Goal: Transaction & Acquisition: Purchase product/service

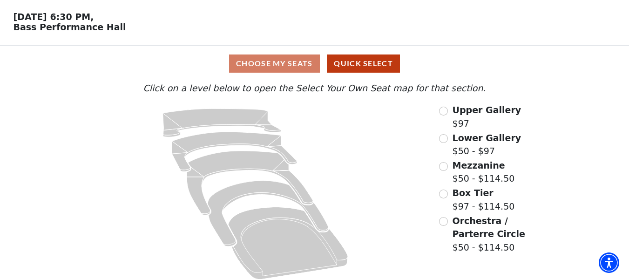
scroll to position [41, 0]
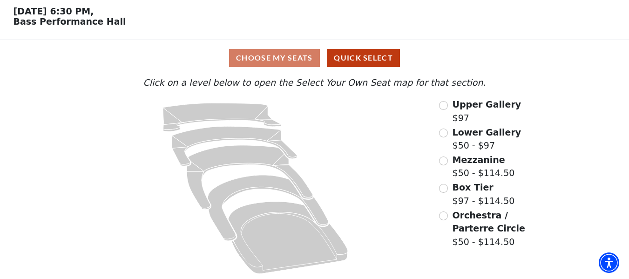
click at [484, 133] on span "Lower Gallery" at bounding box center [486, 132] width 69 height 10
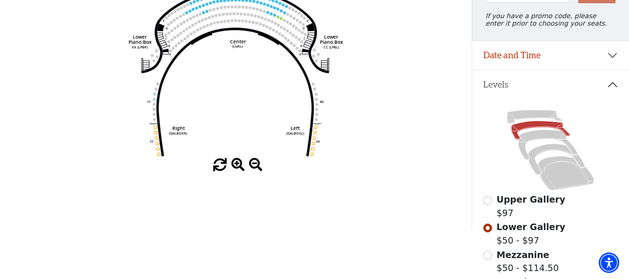
scroll to position [47, 0]
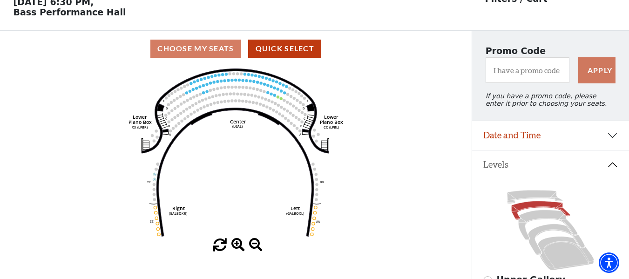
click at [233, 252] on span at bounding box center [237, 244] width 13 height 13
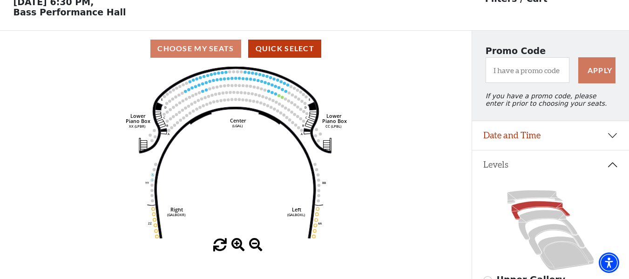
click at [234, 251] on span at bounding box center [237, 244] width 13 height 13
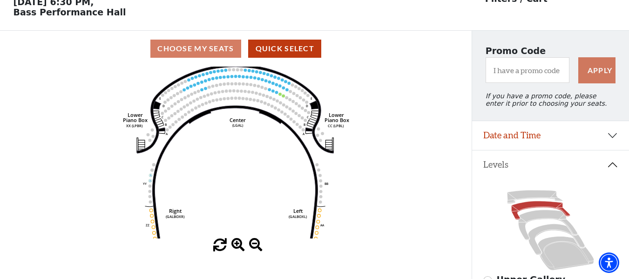
click at [234, 251] on span at bounding box center [237, 244] width 13 height 13
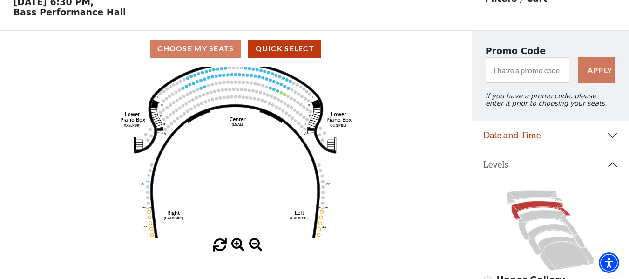
click at [239, 250] on span at bounding box center [237, 244] width 13 height 13
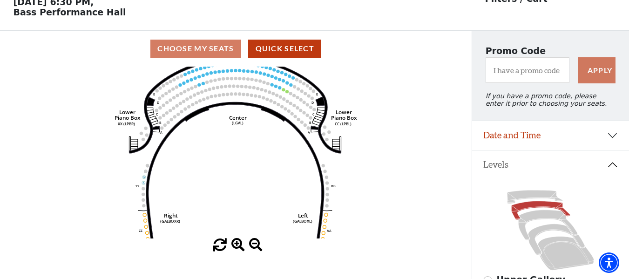
click at [239, 250] on span at bounding box center [237, 244] width 13 height 13
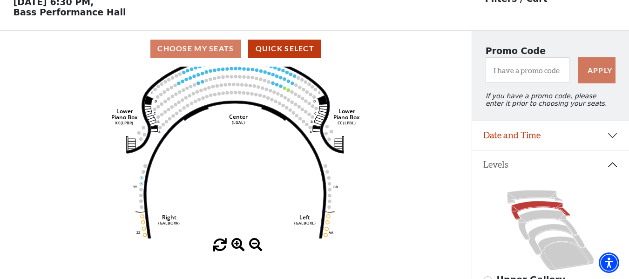
click at [239, 250] on span at bounding box center [237, 244] width 13 height 13
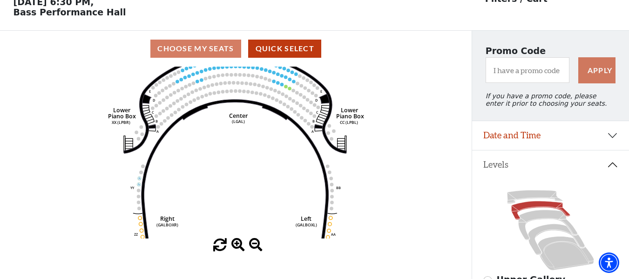
click at [239, 250] on span at bounding box center [237, 244] width 13 height 13
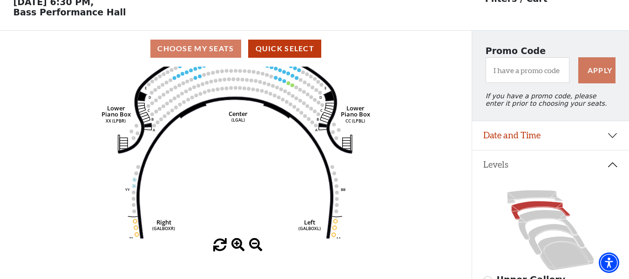
click at [239, 250] on span at bounding box center [237, 244] width 13 height 13
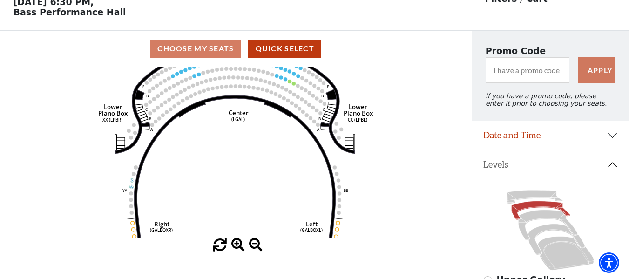
click at [239, 250] on span at bounding box center [237, 244] width 13 height 13
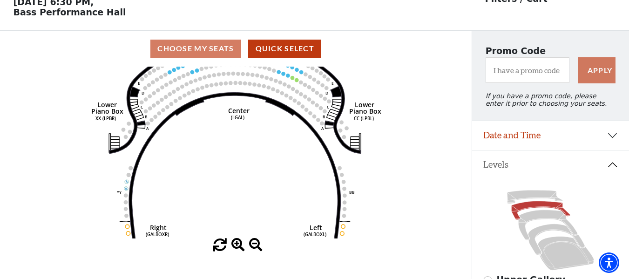
click at [239, 250] on span at bounding box center [237, 244] width 13 height 13
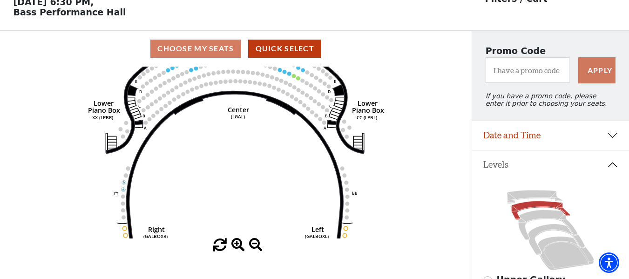
click at [239, 250] on span at bounding box center [237, 244] width 13 height 13
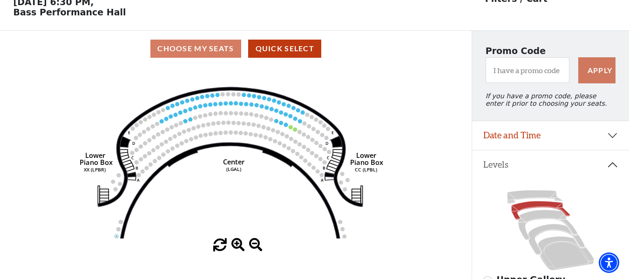
drag, startPoint x: 260, startPoint y: 166, endPoint x: 262, endPoint y: 210, distance: 44.2
click at [262, 210] on icon "Right (GALBOXR) E D C B A E D C B A YY ZZ Left (GALBOXL) BB AA Center Lower Pia…" at bounding box center [236, 153] width 424 height 172
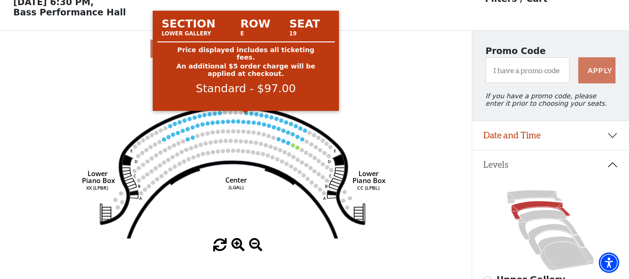
click at [246, 115] on circle at bounding box center [246, 113] width 4 height 4
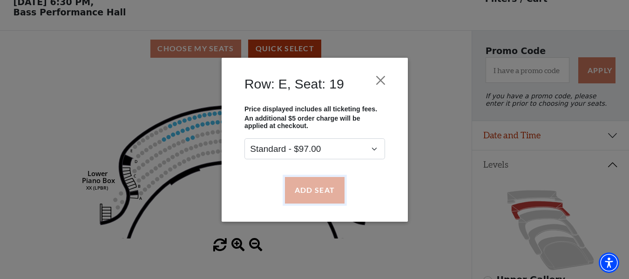
click at [302, 188] on button "Add Seat" at bounding box center [314, 190] width 60 height 26
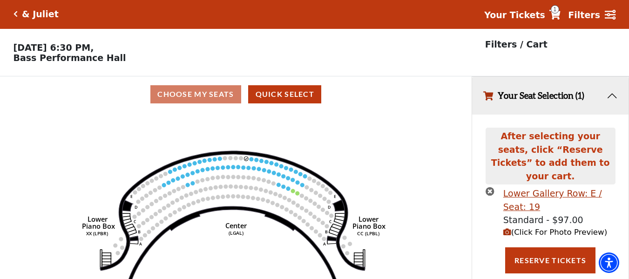
scroll to position [0, 0]
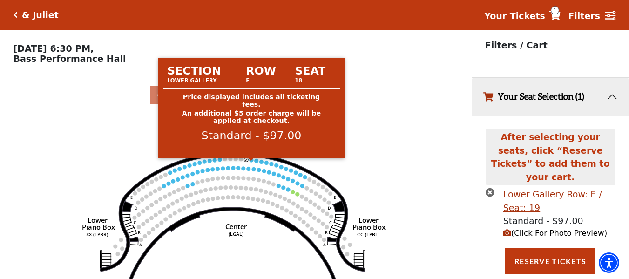
click at [251, 162] on circle at bounding box center [251, 160] width 4 height 4
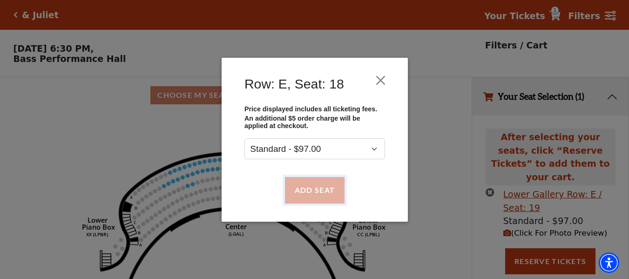
click at [286, 189] on button "Add Seat" at bounding box center [314, 190] width 60 height 26
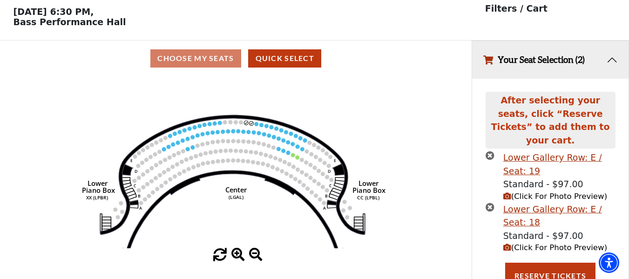
scroll to position [37, 0]
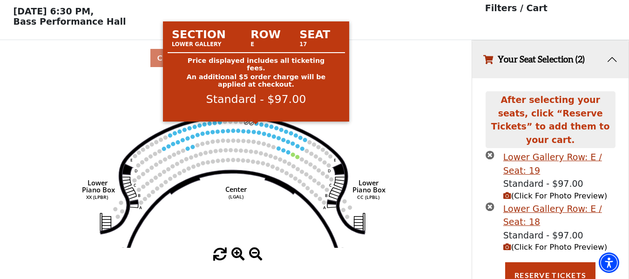
click at [256, 126] on circle at bounding box center [256, 123] width 4 height 4
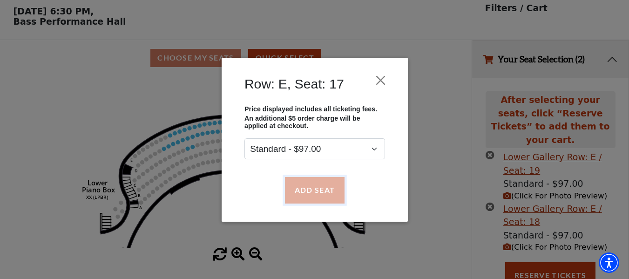
click at [299, 180] on button "Add Seat" at bounding box center [314, 190] width 60 height 26
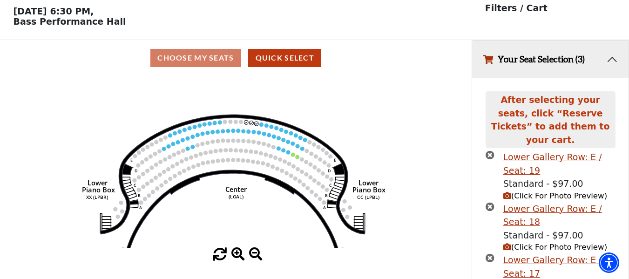
scroll to position [89, 0]
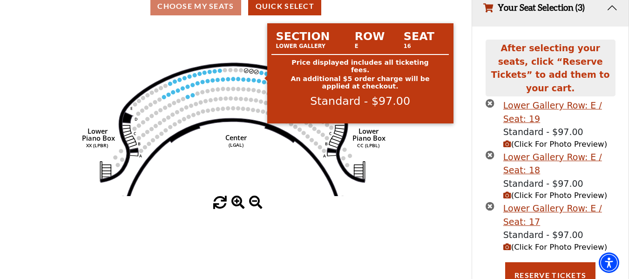
click at [262, 75] on circle at bounding box center [261, 73] width 4 height 4
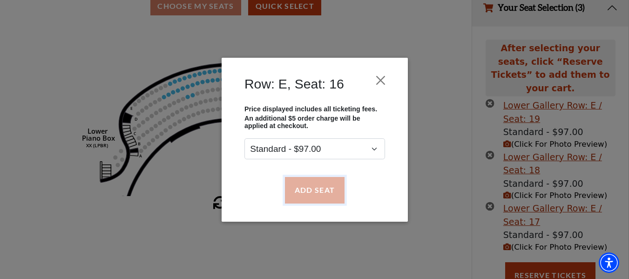
click at [302, 180] on button "Add Seat" at bounding box center [314, 190] width 60 height 26
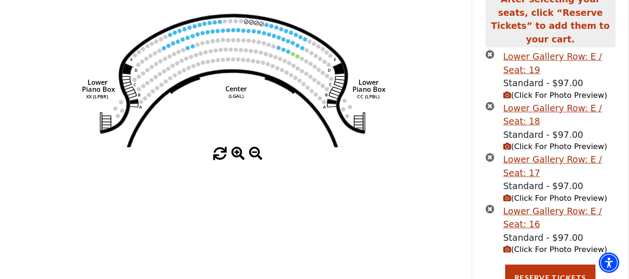
scroll to position [140, 0]
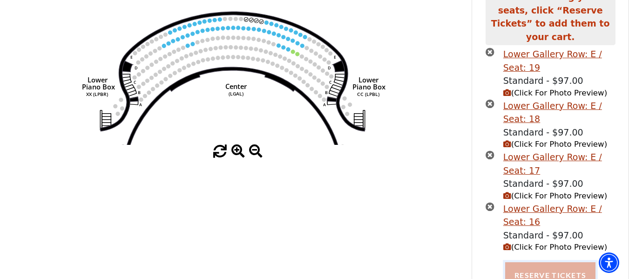
click at [546, 269] on button "Reserve Tickets" at bounding box center [550, 275] width 90 height 26
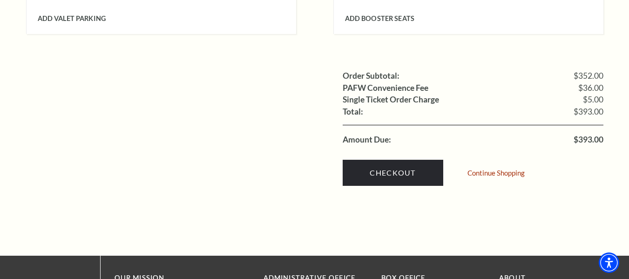
scroll to position [977, 0]
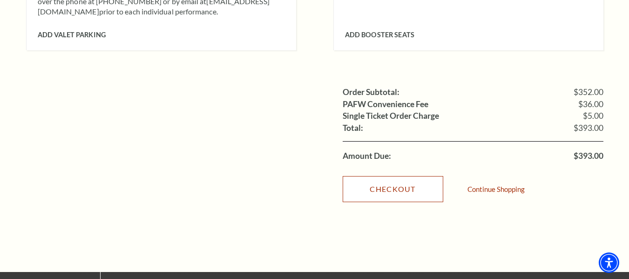
click at [383, 176] on link "Checkout" at bounding box center [393, 189] width 101 height 26
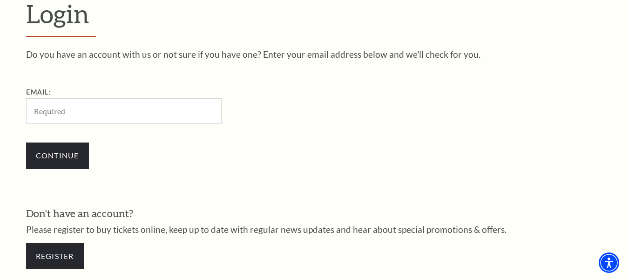
scroll to position [260, 0]
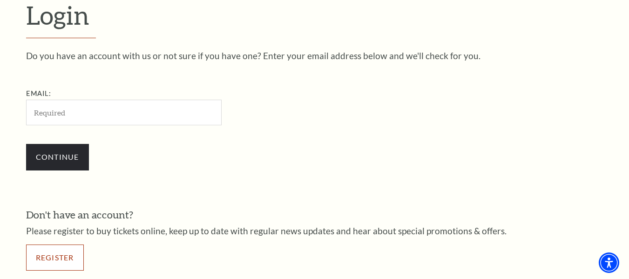
click at [42, 262] on link "Register" at bounding box center [55, 257] width 58 height 26
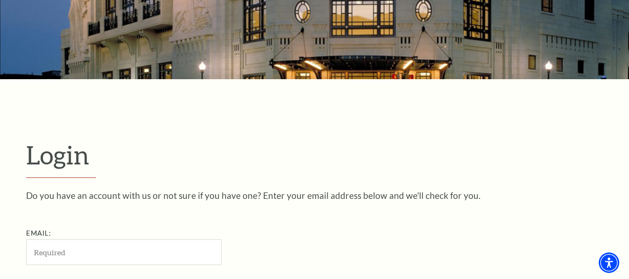
scroll to position [353, 0]
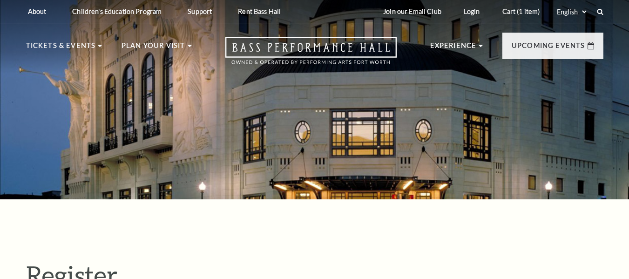
select select "1"
select select "TX"
type input "JohnDBrooks@gmail.com"
click at [514, 16] on link "Cart (1 item)" at bounding box center [521, 11] width 53 height 23
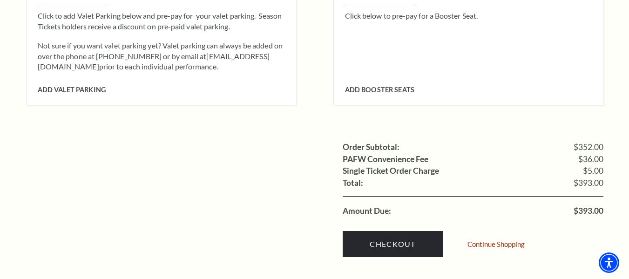
scroll to position [931, 0]
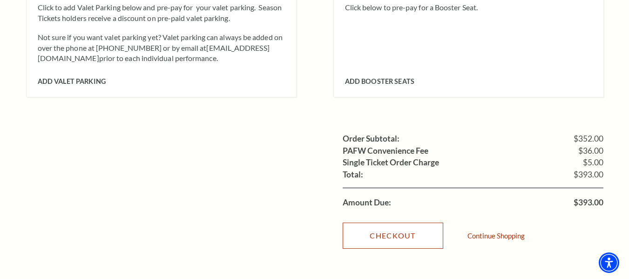
click at [409, 222] on link "Checkout" at bounding box center [393, 235] width 101 height 26
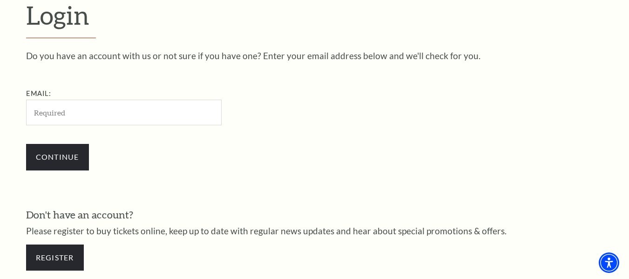
click at [127, 123] on input "Email:" at bounding box center [123, 113] width 195 height 26
type input "[EMAIL_ADDRESS][DOMAIN_NAME]"
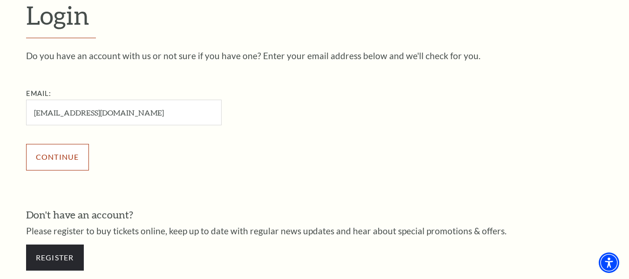
click at [72, 157] on input "Continue" at bounding box center [57, 157] width 63 height 26
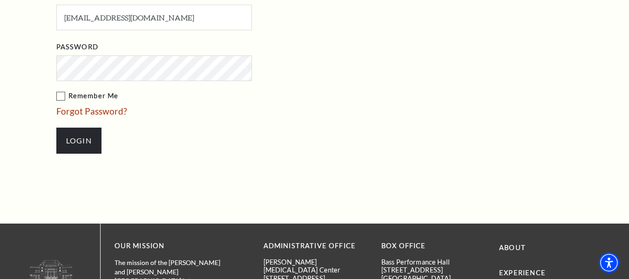
scroll to position [407, 0]
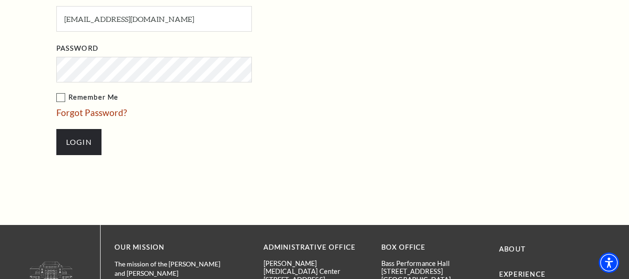
click at [79, 92] on label "Remember Me" at bounding box center [200, 98] width 289 height 12
click at [0, 0] on input "Remember Me" at bounding box center [0, 0] width 0 height 0
click at [204, 139] on li "Login" at bounding box center [200, 142] width 289 height 45
click at [79, 144] on li "Login" at bounding box center [200, 142] width 289 height 45
click at [86, 129] on input "Login" at bounding box center [78, 142] width 45 height 26
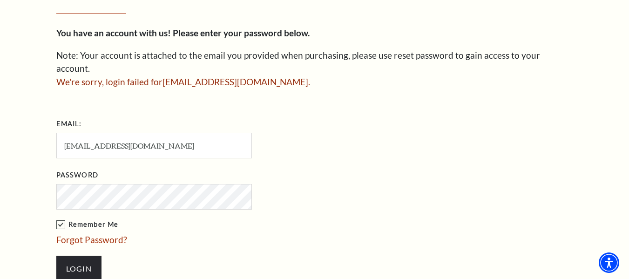
scroll to position [291, 0]
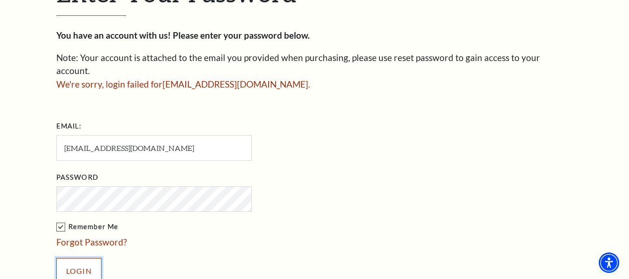
click at [56, 258] on input "Login" at bounding box center [78, 271] width 45 height 26
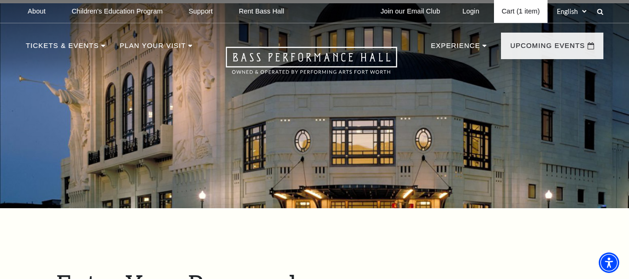
click at [513, 18] on link "Cart (1 item)" at bounding box center [520, 11] width 53 height 23
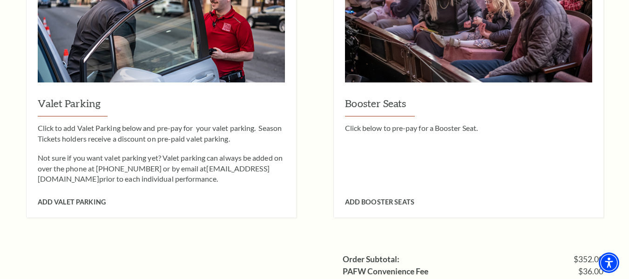
scroll to position [1024, 0]
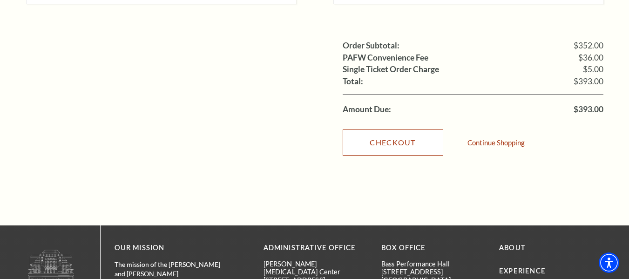
click at [378, 129] on link "Checkout" at bounding box center [393, 142] width 101 height 26
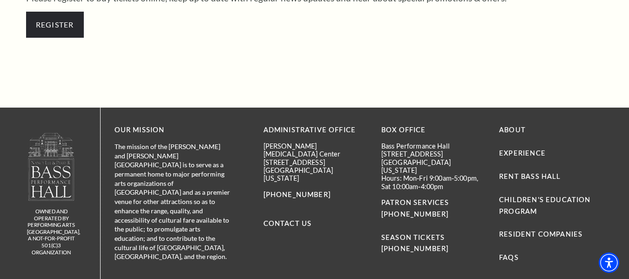
scroll to position [491, 0]
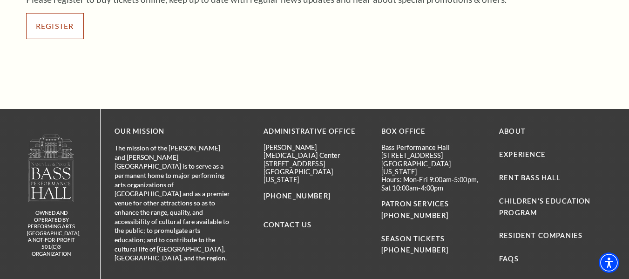
click at [53, 36] on link "Register" at bounding box center [55, 26] width 58 height 26
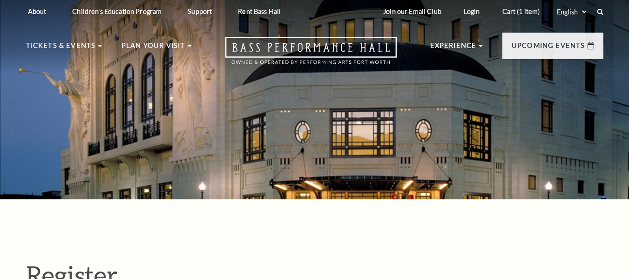
select select "1"
select select "[GEOGRAPHIC_DATA]"
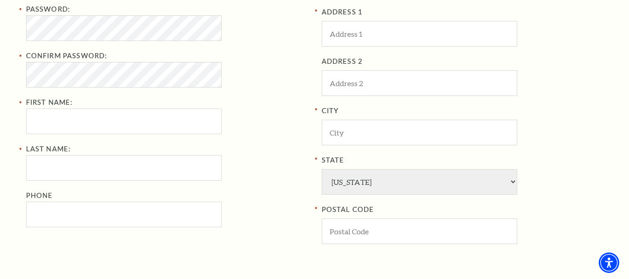
scroll to position [279, 0]
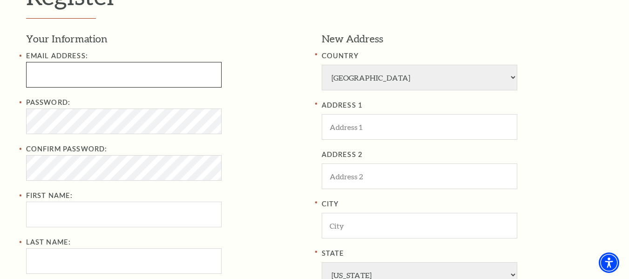
type input "[EMAIL_ADDRESS][DOMAIN_NAME]"
click at [141, 74] on input "[EMAIL_ADDRESS][DOMAIN_NAME]" at bounding box center [123, 75] width 195 height 26
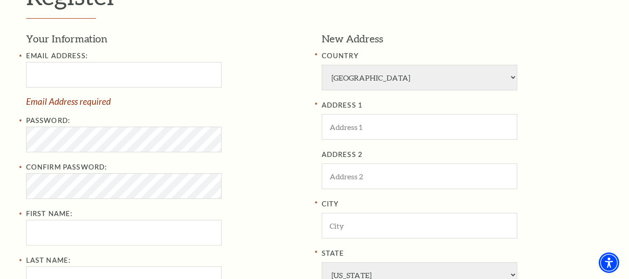
click at [303, 32] on h3 "Your Information" at bounding box center [167, 39] width 282 height 14
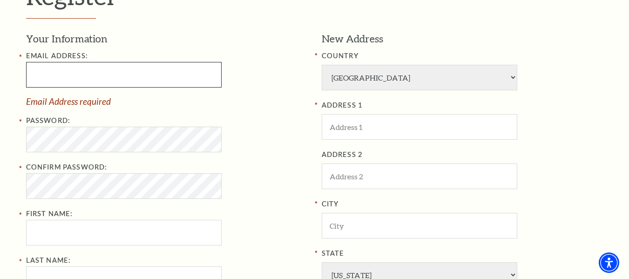
click at [188, 67] on input "Email Address:" at bounding box center [123, 75] width 195 height 26
click at [189, 70] on input "Email Address:" at bounding box center [123, 75] width 195 height 26
type input "[EMAIL_ADDRESS][DOMAIN_NAME]"
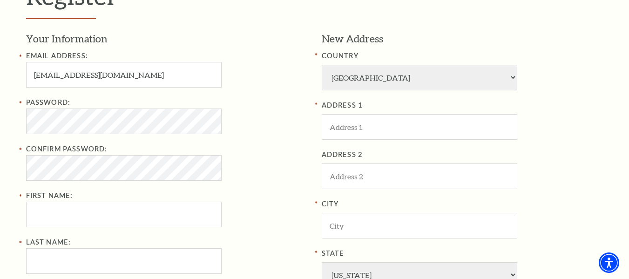
click at [268, 125] on div "Password:" at bounding box center [167, 115] width 282 height 37
click at [260, 131] on div "Password:" at bounding box center [167, 115] width 282 height 37
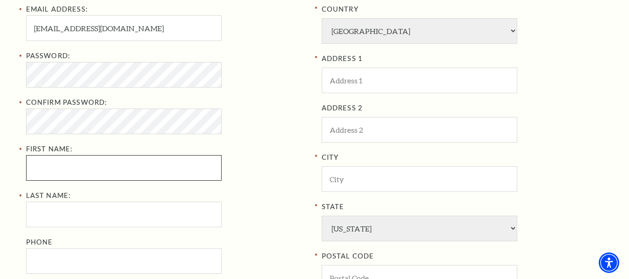
click at [138, 171] on input "First Name:" at bounding box center [123, 168] width 195 height 26
type input "[PERSON_NAME]"
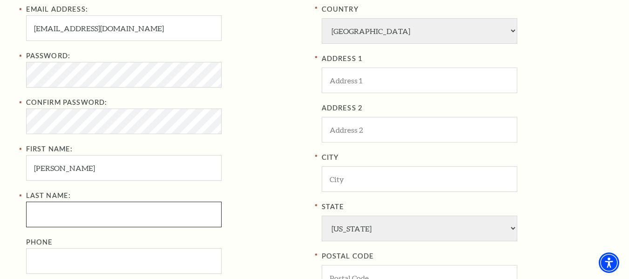
type input "[PERSON_NAME]"
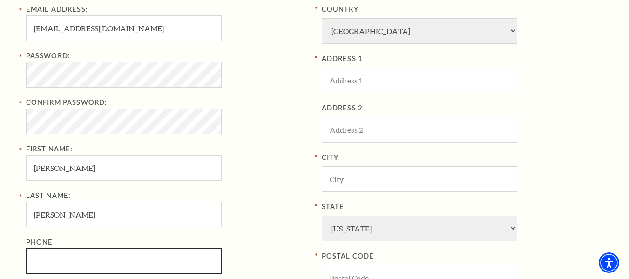
type input "5616071214"
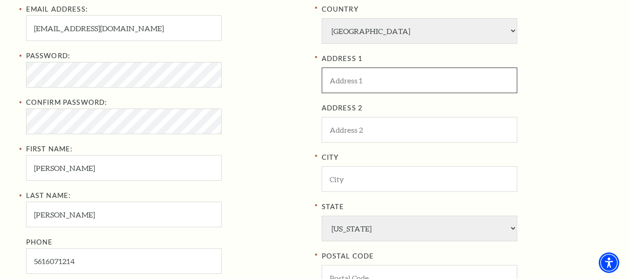
type input "1074 Powder House Road"
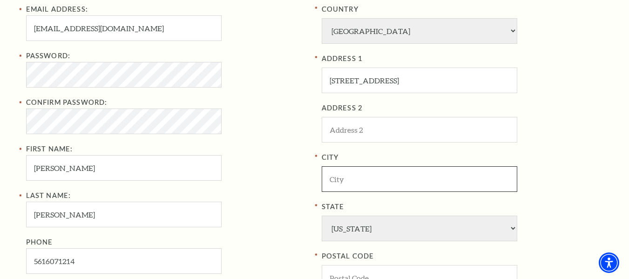
type input "West Palm Beach"
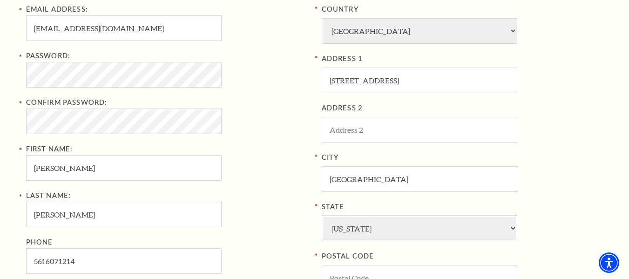
select select "FL"
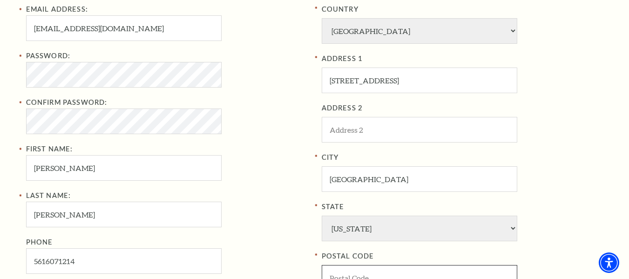
type input "33411"
type input "561-607-1214"
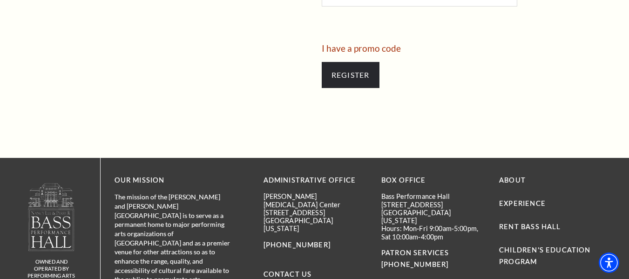
scroll to position [558, 0]
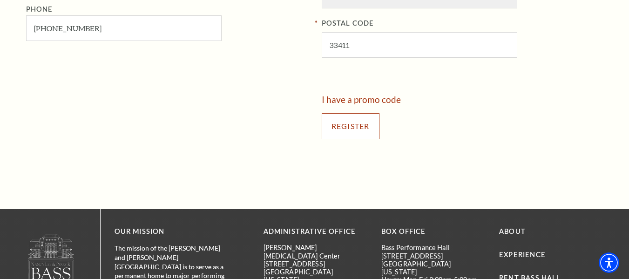
click at [353, 128] on input "Register" at bounding box center [351, 126] width 58 height 26
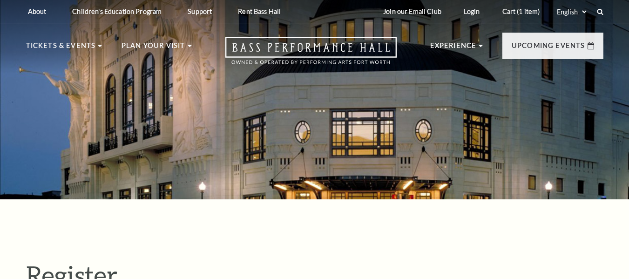
select select "1"
select select "[GEOGRAPHIC_DATA]"
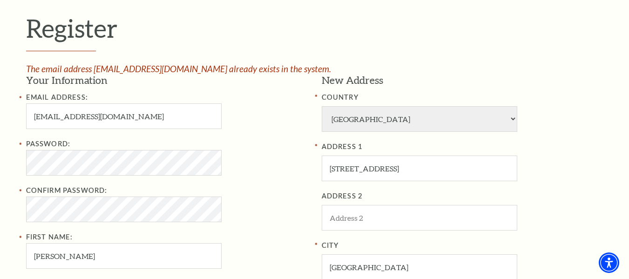
scroll to position [186, 0]
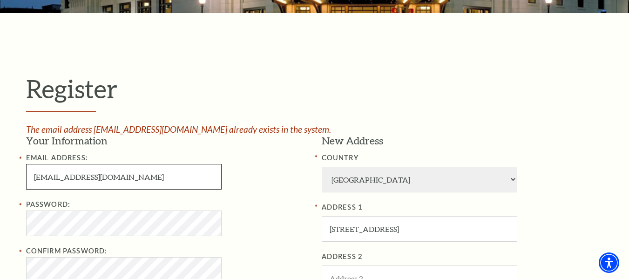
click at [161, 171] on input "[EMAIL_ADDRESS][DOMAIN_NAME]" at bounding box center [123, 177] width 195 height 26
paste input "PeggyCAntonio@jourrapide"
drag, startPoint x: 95, startPoint y: 176, endPoint x: 129, endPoint y: 180, distance: 34.2
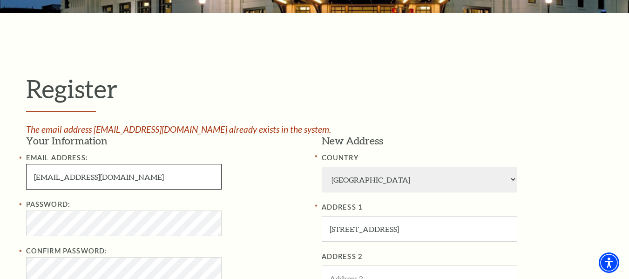
click at [129, 180] on input "[EMAIL_ADDRESS][DOMAIN_NAME]" at bounding box center [123, 177] width 195 height 26
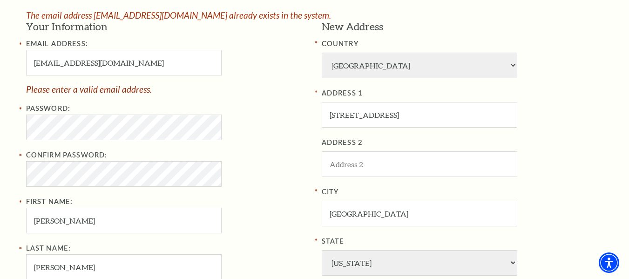
scroll to position [233, 0]
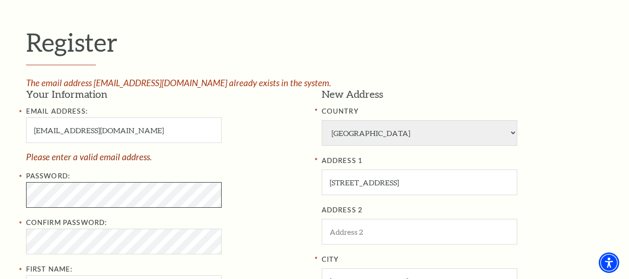
click at [20, 194] on div "Register The email address [EMAIL_ADDRESS][DOMAIN_NAME] already exists in the s…" at bounding box center [315, 254] width 596 height 577
click at [256, 217] on div "Confirm Password:" at bounding box center [167, 235] width 282 height 37
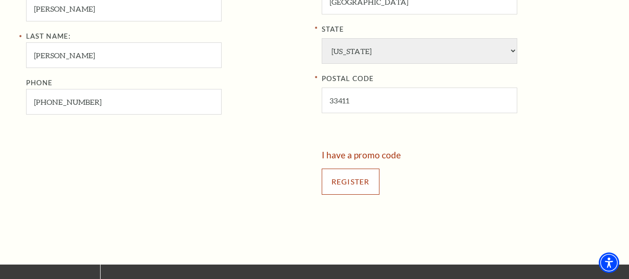
click at [361, 191] on input "Register" at bounding box center [351, 181] width 58 height 26
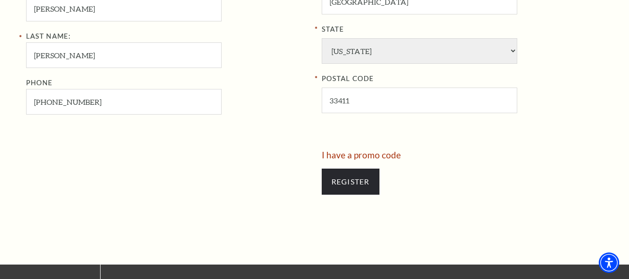
scroll to position [223, 0]
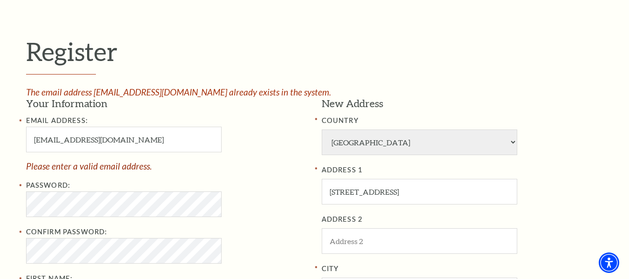
click at [256, 161] on div "Email Address: [EMAIL_ADDRESS][DOMAIN_NAME] Please enter a valid email address." at bounding box center [167, 142] width 282 height 55
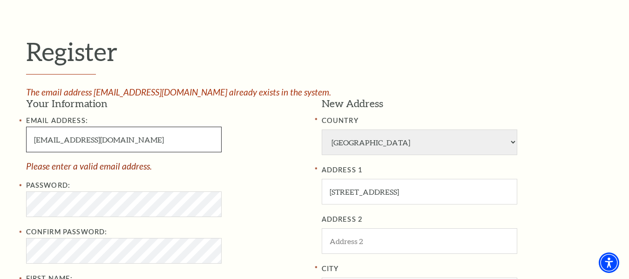
click at [33, 138] on input "[EMAIL_ADDRESS][DOMAIN_NAME]" at bounding box center [123, 140] width 195 height 26
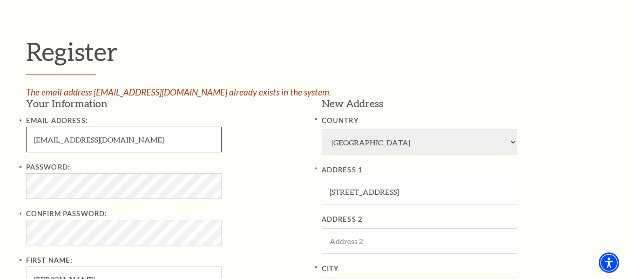
type input "[EMAIL_ADDRESS][DOMAIN_NAME]"
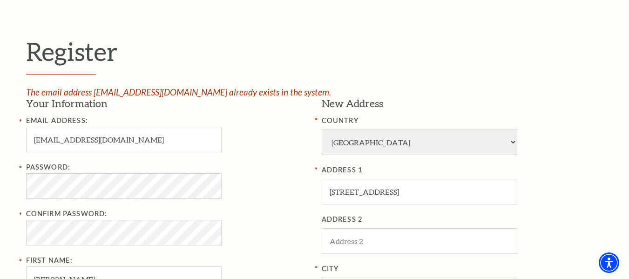
click at [255, 168] on div "Password:" at bounding box center [167, 179] width 282 height 37
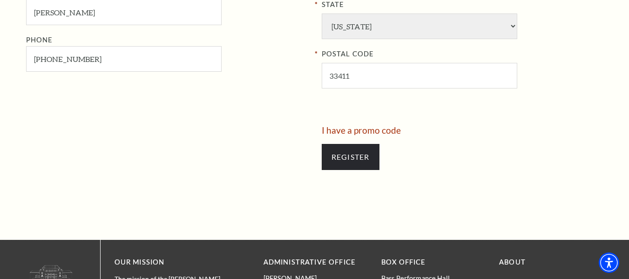
scroll to position [596, 0]
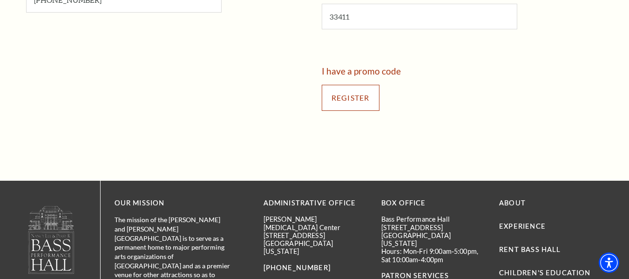
click at [367, 99] on input "Register" at bounding box center [351, 98] width 58 height 26
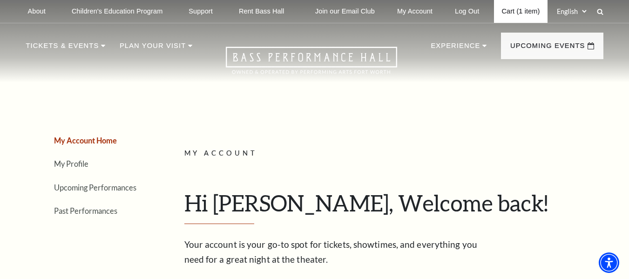
drag, startPoint x: 512, startPoint y: 5, endPoint x: 507, endPoint y: 20, distance: 16.0
click at [512, 5] on link "Cart (1 item)" at bounding box center [520, 11] width 53 height 23
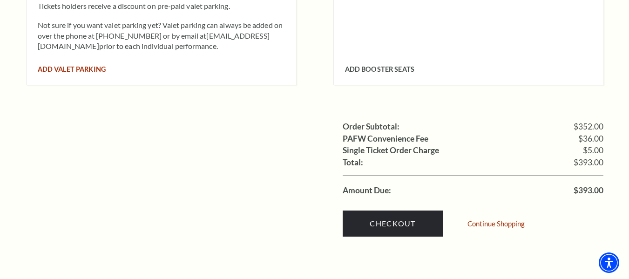
scroll to position [977, 0]
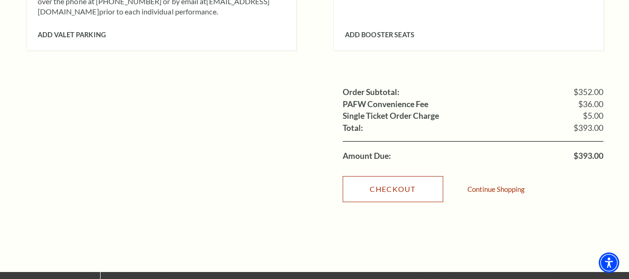
click at [380, 176] on link "Checkout" at bounding box center [393, 189] width 101 height 26
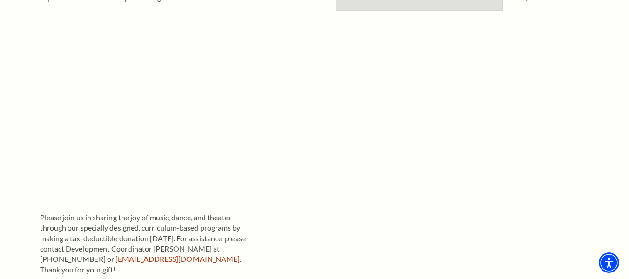
scroll to position [233, 0]
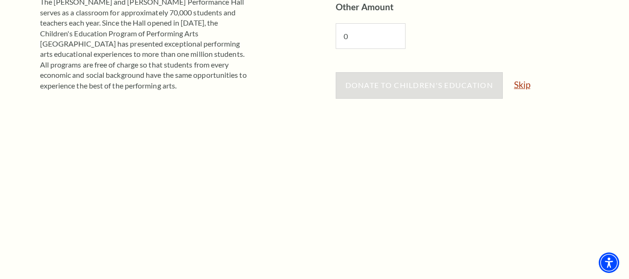
click at [519, 85] on link "Skip" at bounding box center [522, 84] width 16 height 9
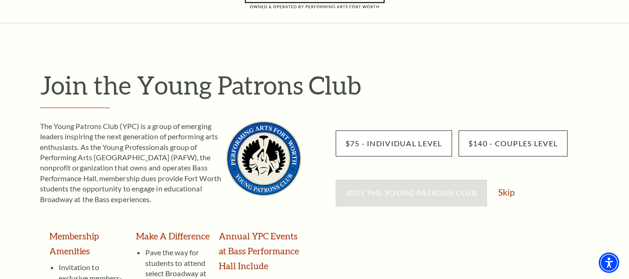
scroll to position [47, 0]
click at [506, 196] on link "Skip" at bounding box center [506, 192] width 16 height 9
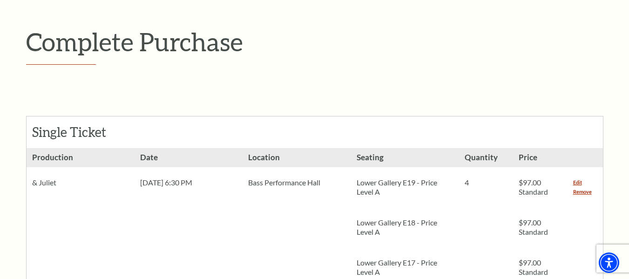
scroll to position [186, 0]
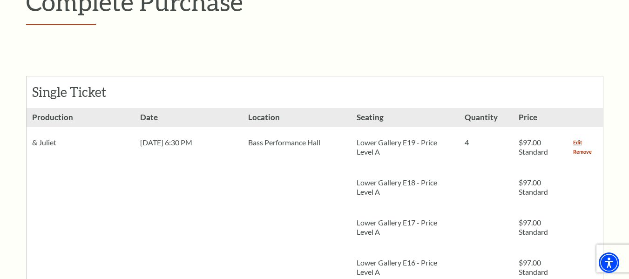
click at [586, 155] on link "Remove" at bounding box center [582, 151] width 19 height 9
click at [585, 151] on link "Remove" at bounding box center [582, 151] width 19 height 9
